Goal: Task Accomplishment & Management: Use online tool/utility

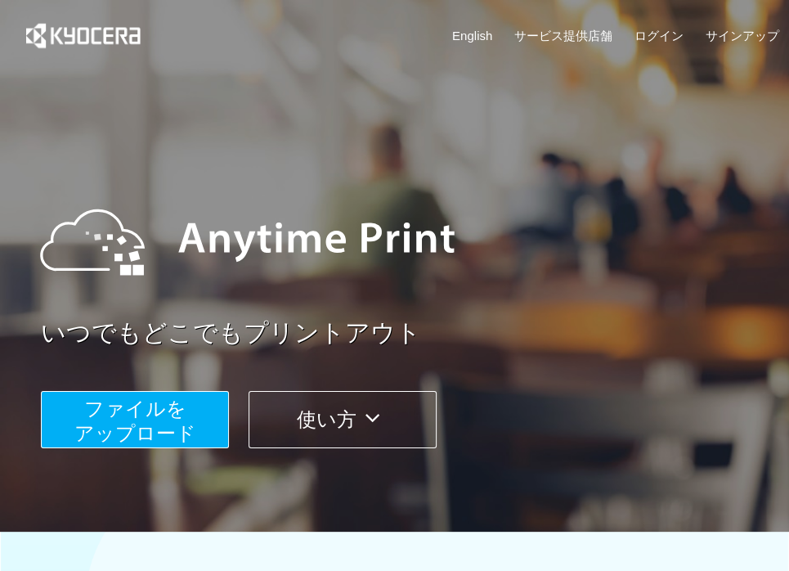
click at [164, 423] on span "ファイルを ​​アップロード" at bounding box center [135, 420] width 122 height 47
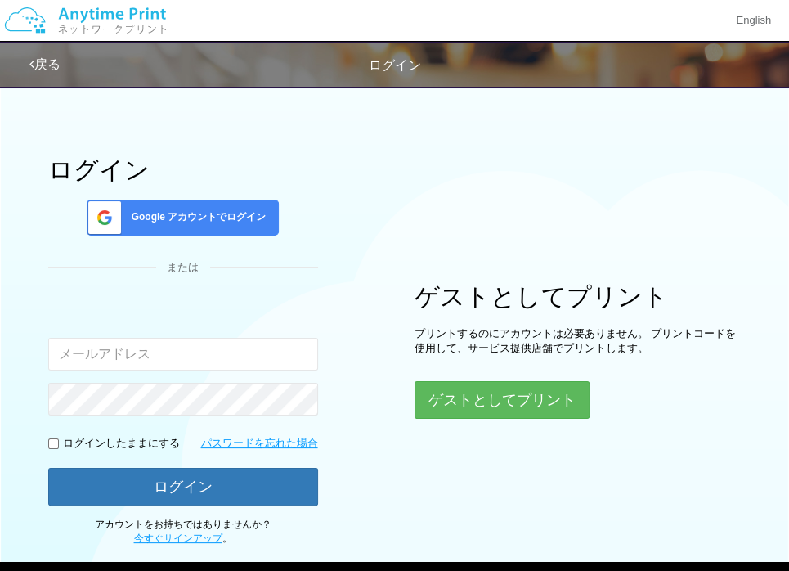
type input "[EMAIL_ADDRESS][DOMAIN_NAME]"
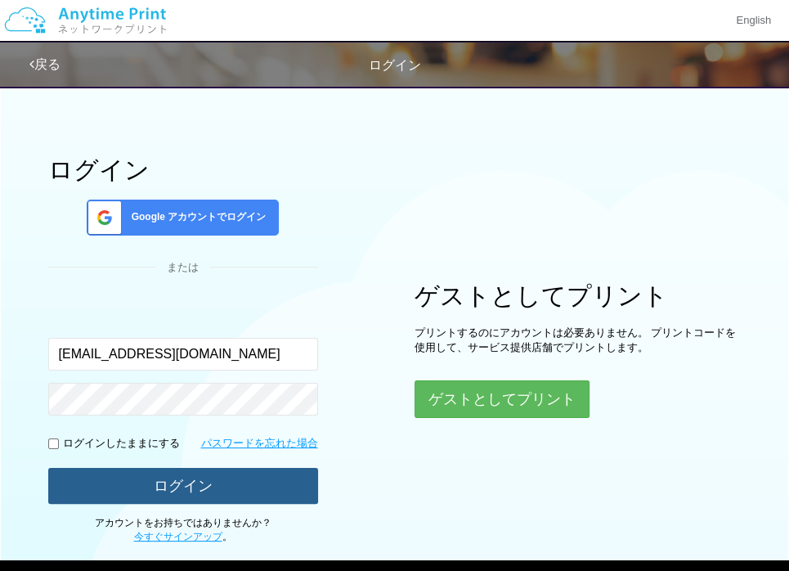
click at [168, 485] on button "ログイン" at bounding box center [183, 486] width 270 height 36
click at [161, 484] on button "ログイン" at bounding box center [183, 486] width 270 height 36
click at [160, 484] on button "ログイン" at bounding box center [183, 486] width 270 height 36
click at [159, 484] on button "ログイン" at bounding box center [183, 486] width 270 height 36
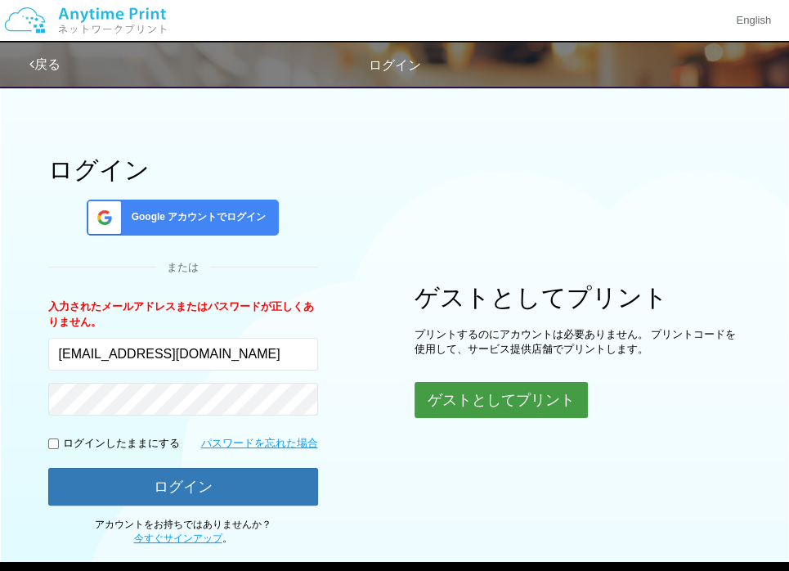
click at [496, 382] on button "ゲストとしてプリント" at bounding box center [501, 400] width 173 height 36
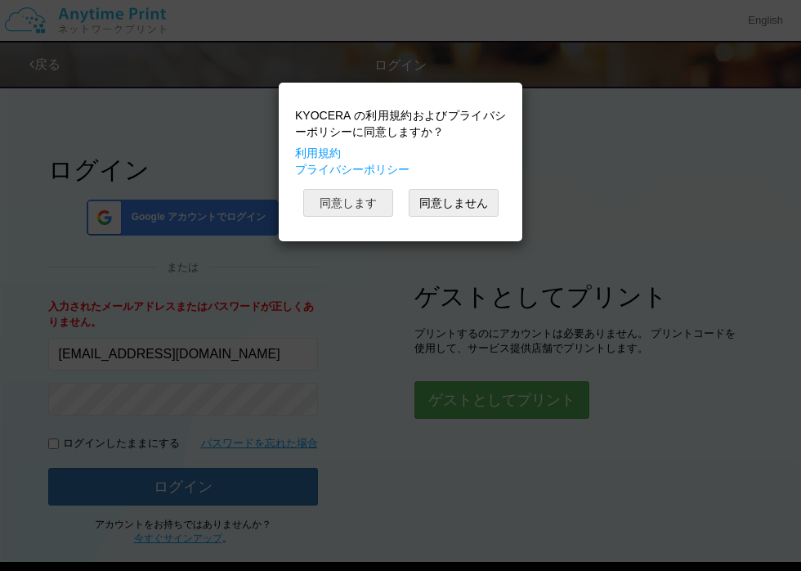
click at [334, 197] on button "同意します" at bounding box center [348, 203] width 90 height 28
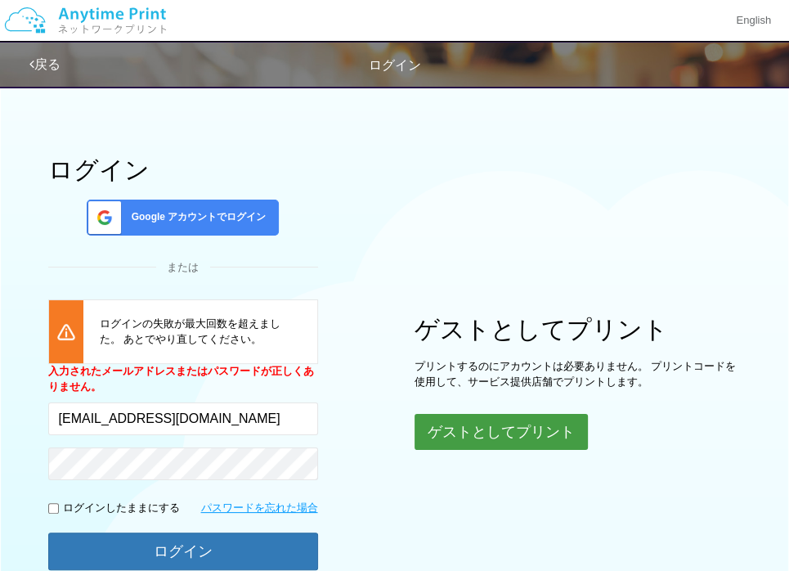
click at [474, 429] on button "ゲストとしてプリント" at bounding box center [501, 432] width 173 height 36
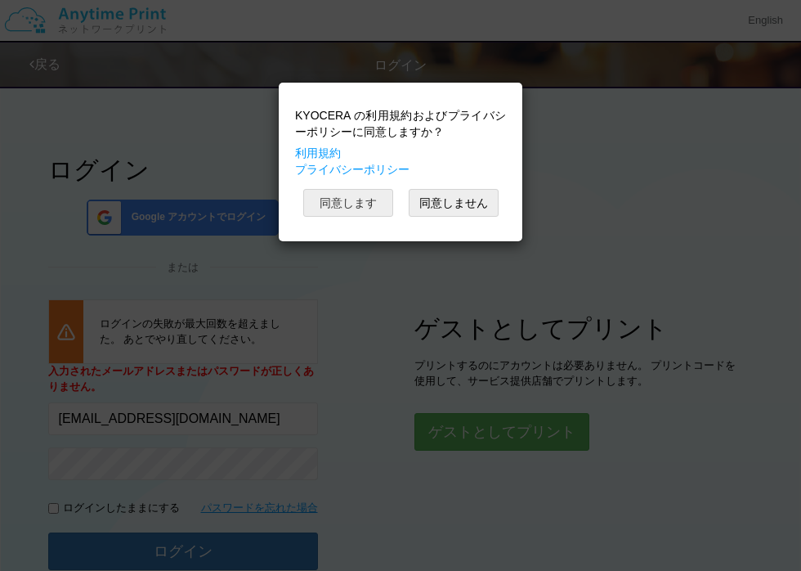
click at [343, 210] on button "同意します" at bounding box center [348, 203] width 90 height 28
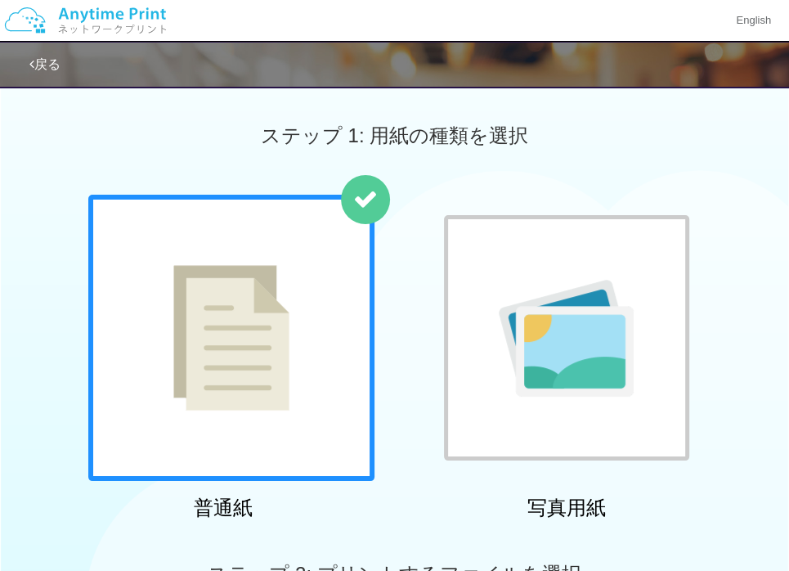
click at [236, 258] on div at bounding box center [231, 338] width 286 height 286
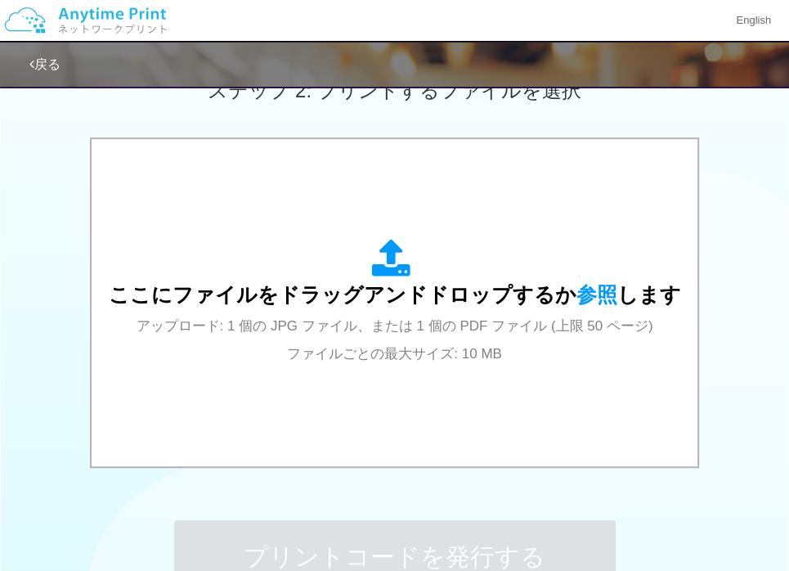
scroll to position [491, 0]
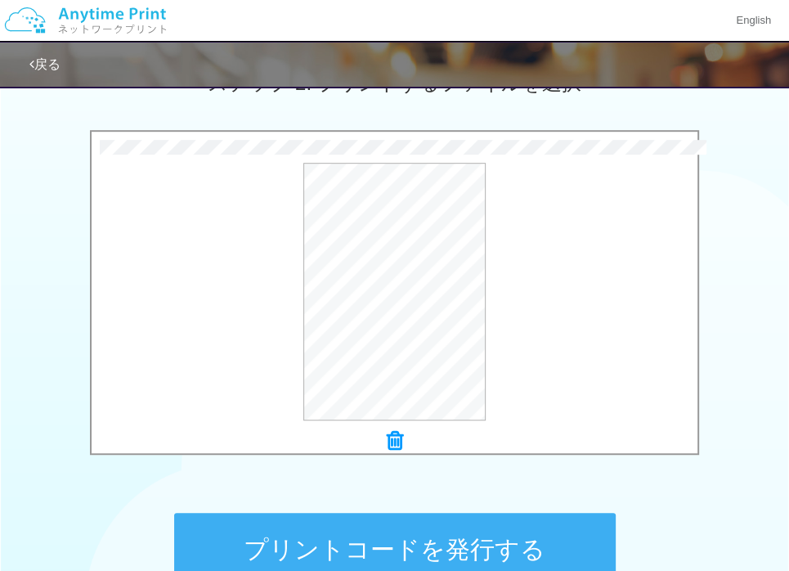
click at [311, 557] on button "プリントコードを発行する" at bounding box center [395, 550] width 442 height 74
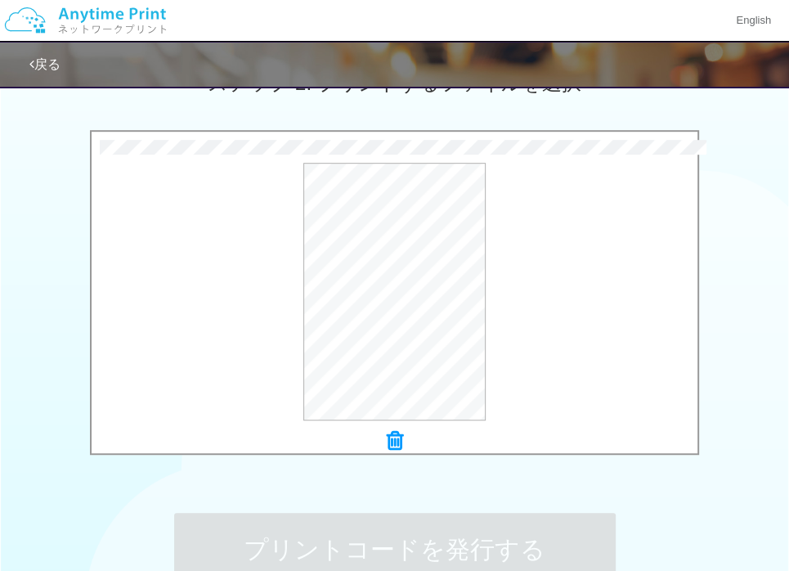
scroll to position [0, 0]
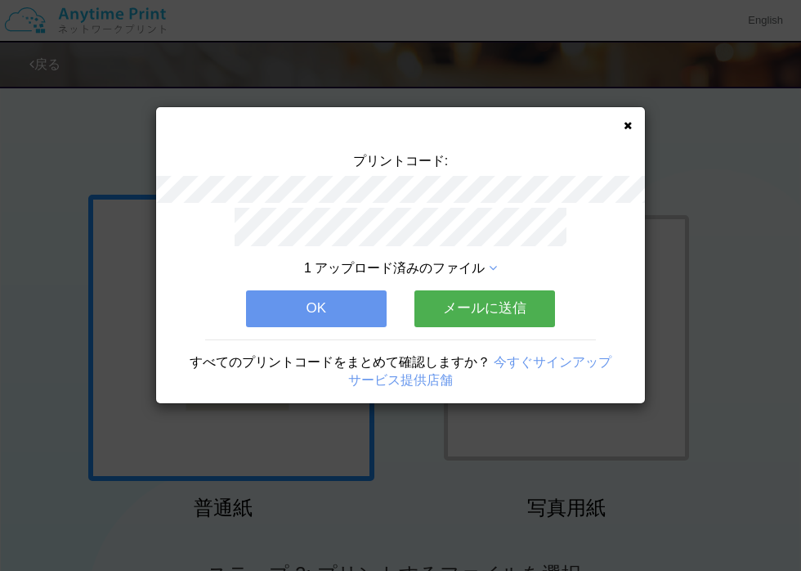
click at [289, 307] on button "OK" at bounding box center [316, 308] width 141 height 36
